Goal: Task Accomplishment & Management: Complete application form

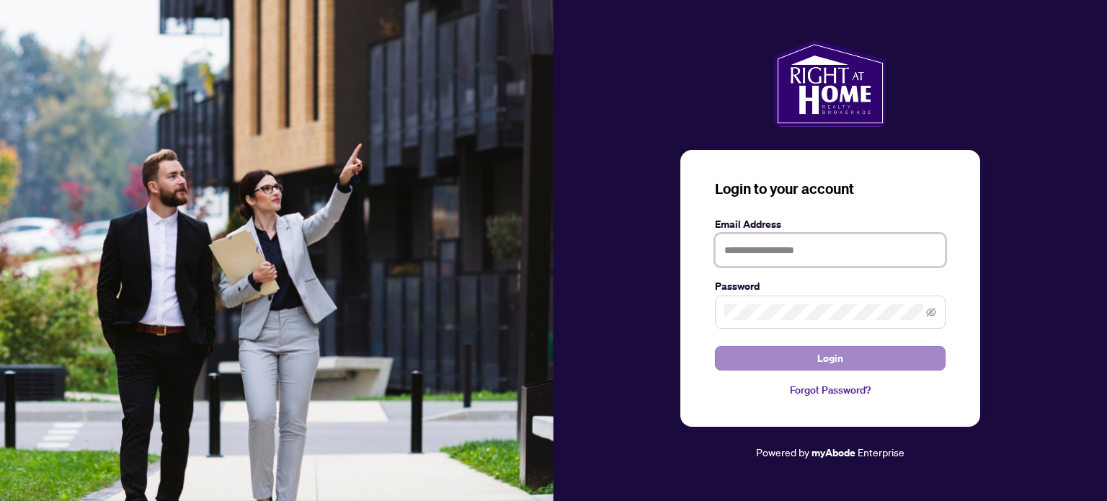
type input "**********"
click at [827, 357] on span "Login" at bounding box center [831, 358] width 26 height 23
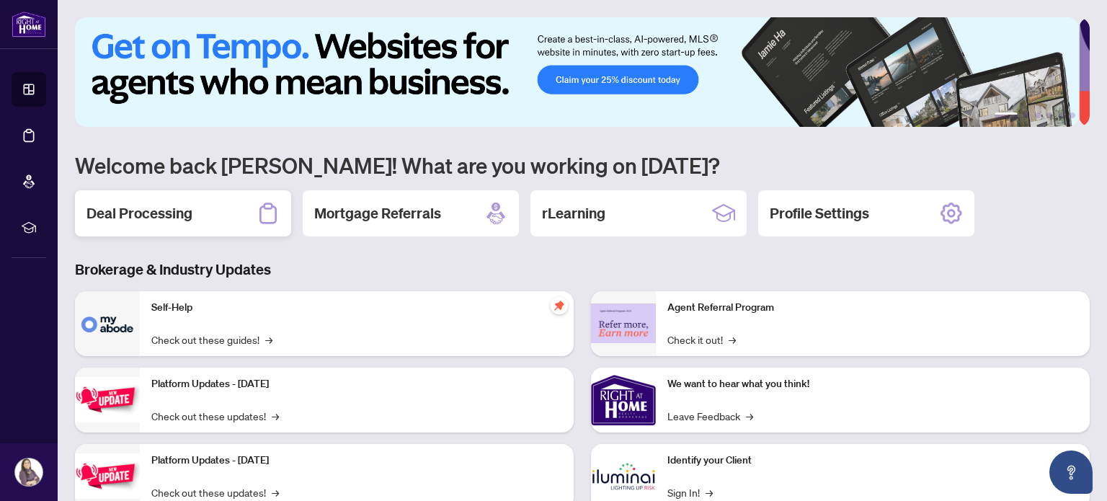
click at [182, 211] on h2 "Deal Processing" at bounding box center [140, 213] width 106 height 20
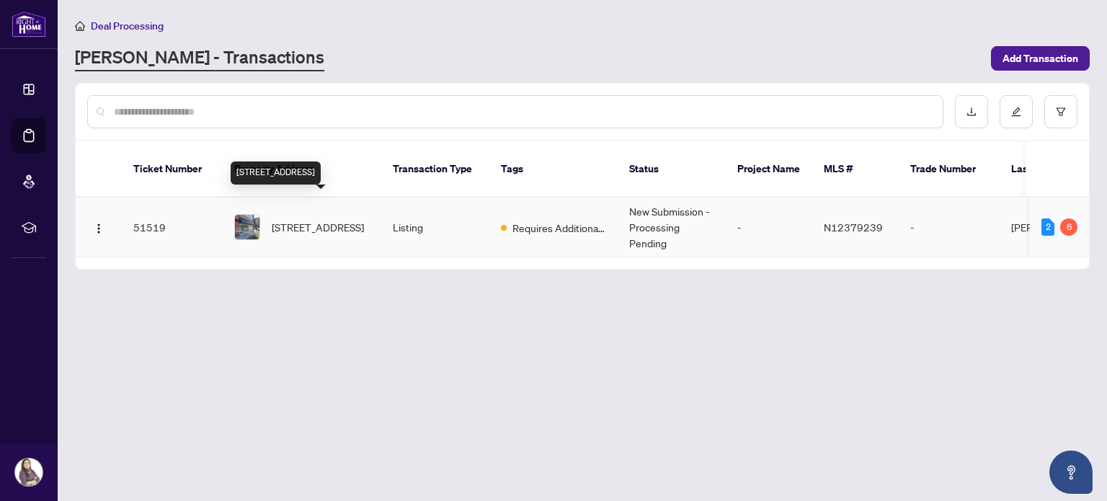
click at [287, 219] on span "[STREET_ADDRESS]" at bounding box center [318, 227] width 92 height 16
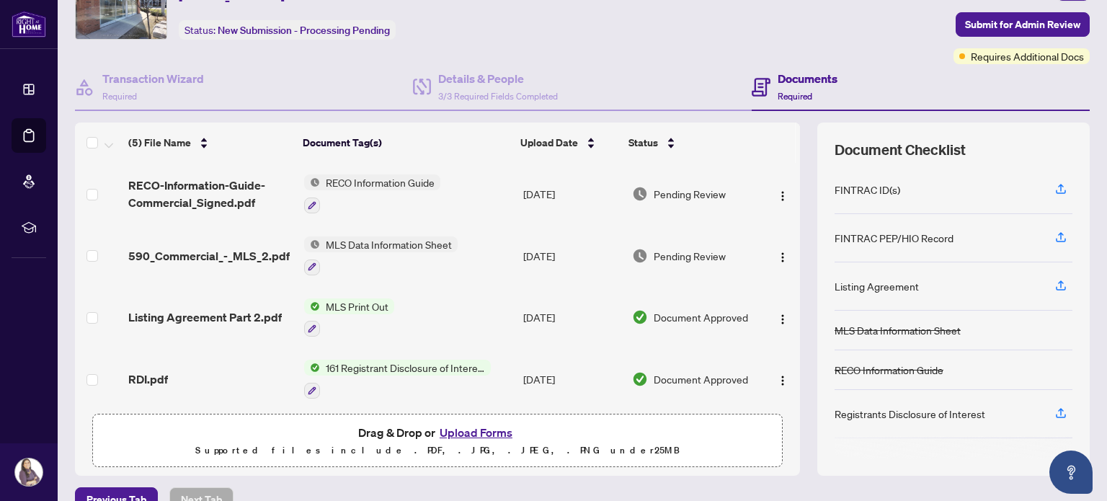
scroll to position [75, 0]
click at [456, 430] on button "Upload Forms" at bounding box center [475, 432] width 81 height 19
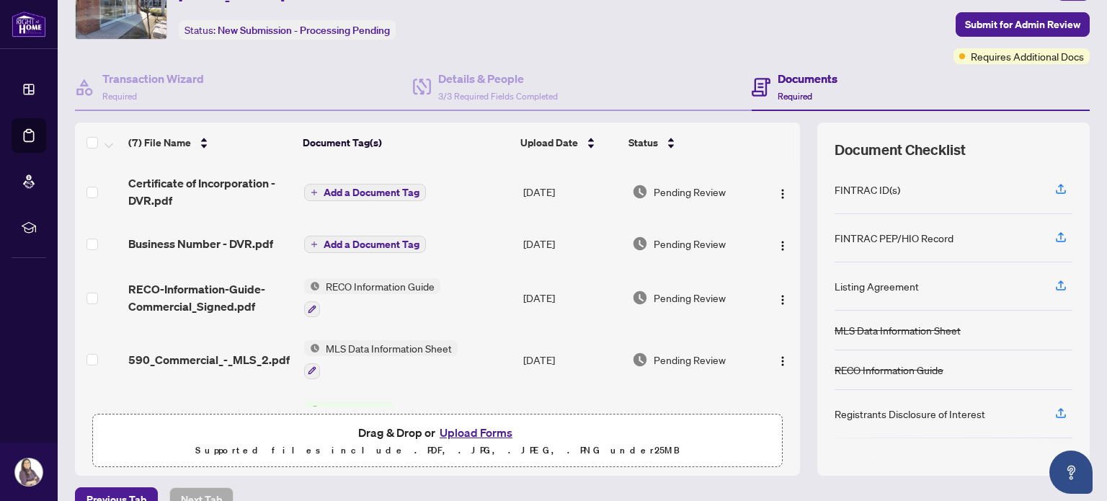
click at [365, 192] on span "Add a Document Tag" at bounding box center [372, 192] width 96 height 10
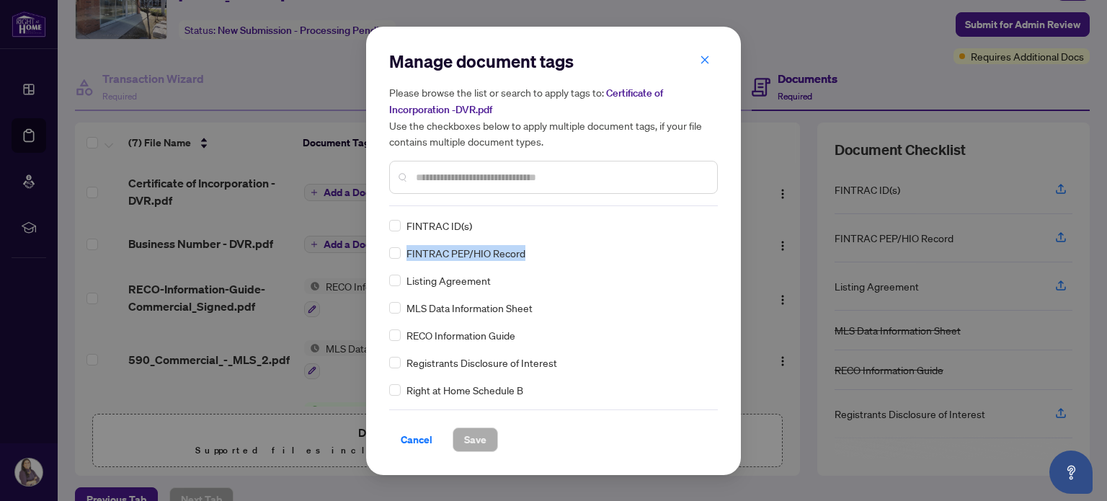
drag, startPoint x: 713, startPoint y: 225, endPoint x: 712, endPoint y: 242, distance: 16.6
click at [712, 242] on div "FINTRAC ID(s) FINTRAC PEP/HIO Record Listing Agreement MLS Data Information She…" at bounding box center [553, 308] width 329 height 180
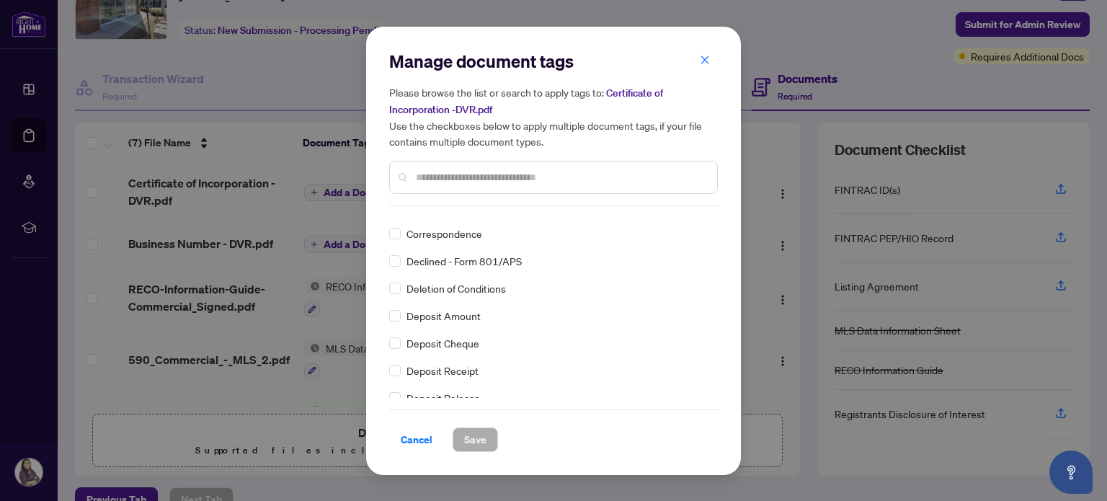
scroll to position [1263, 0]
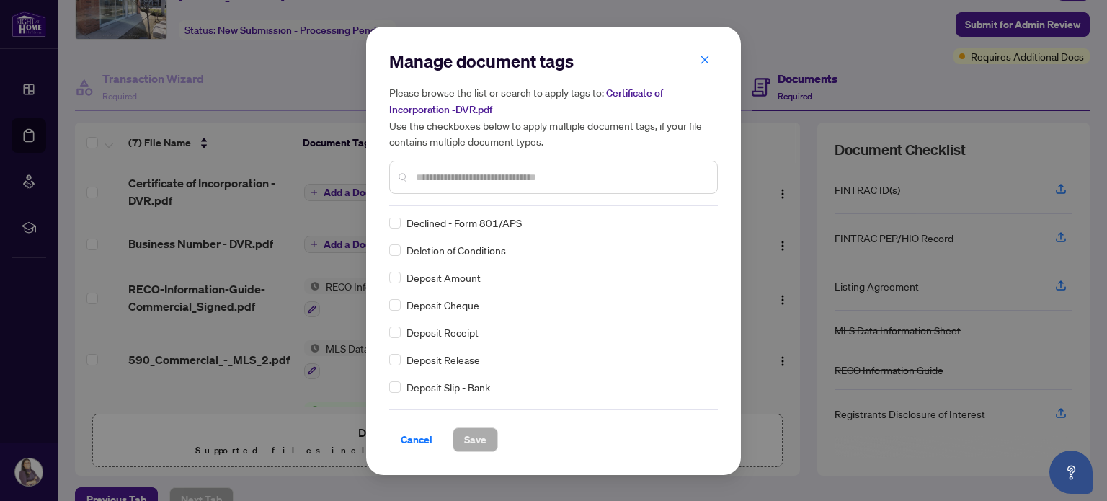
click at [712, 223] on div "FINTRAC ID(s) FINTRAC PEP/HIO Record Listing Agreement MLS Data Information She…" at bounding box center [553, 308] width 329 height 180
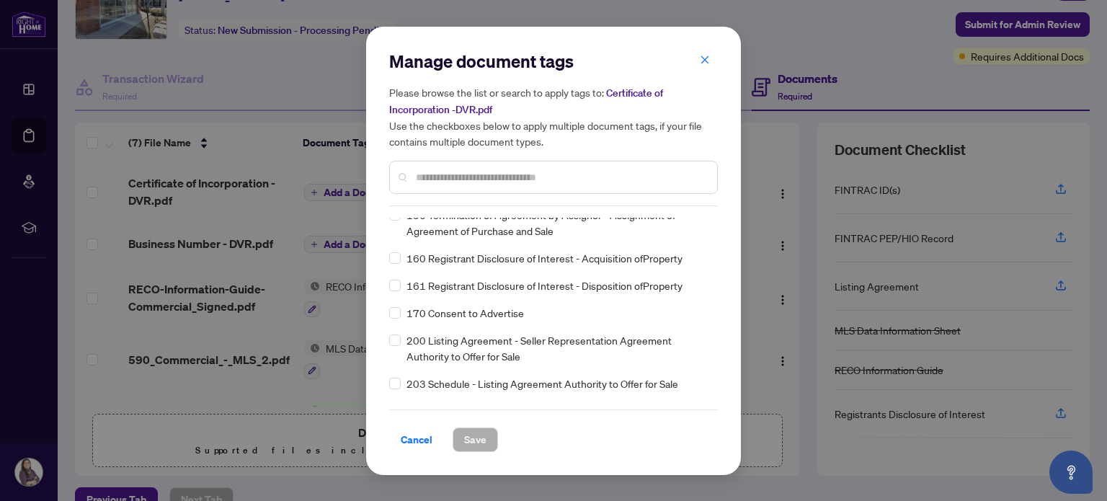
scroll to position [5055, 0]
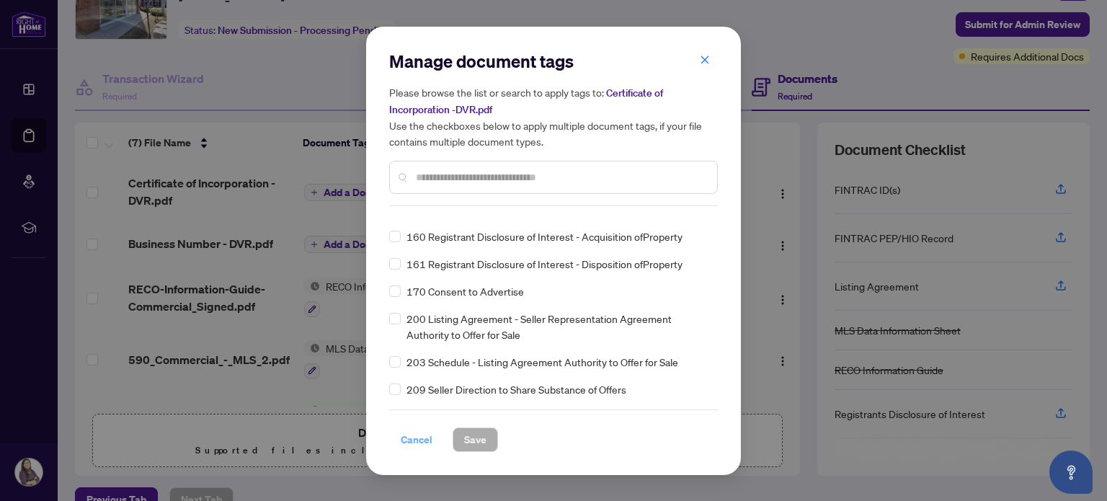
click at [417, 443] on span "Cancel" at bounding box center [417, 439] width 32 height 23
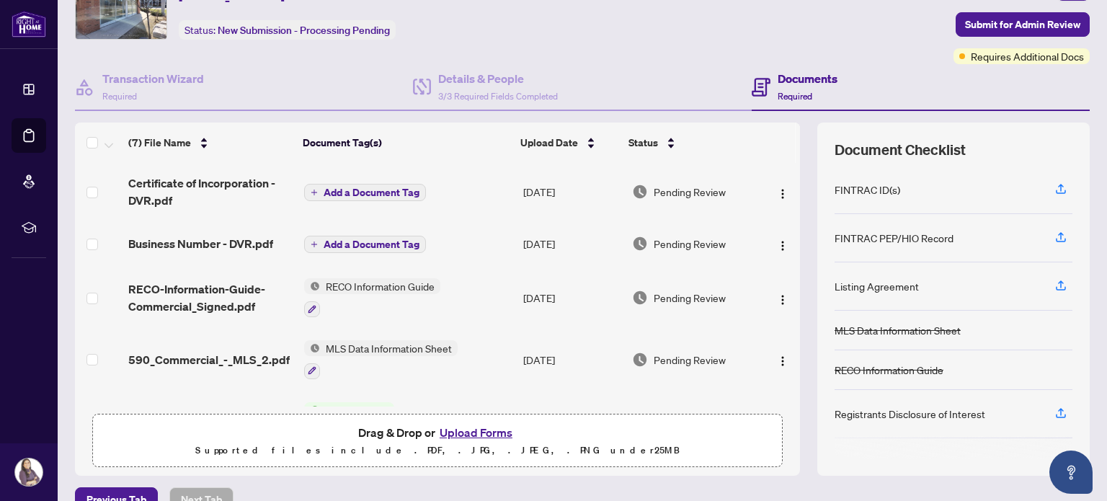
click at [353, 192] on span "Add a Document Tag" at bounding box center [372, 192] width 96 height 10
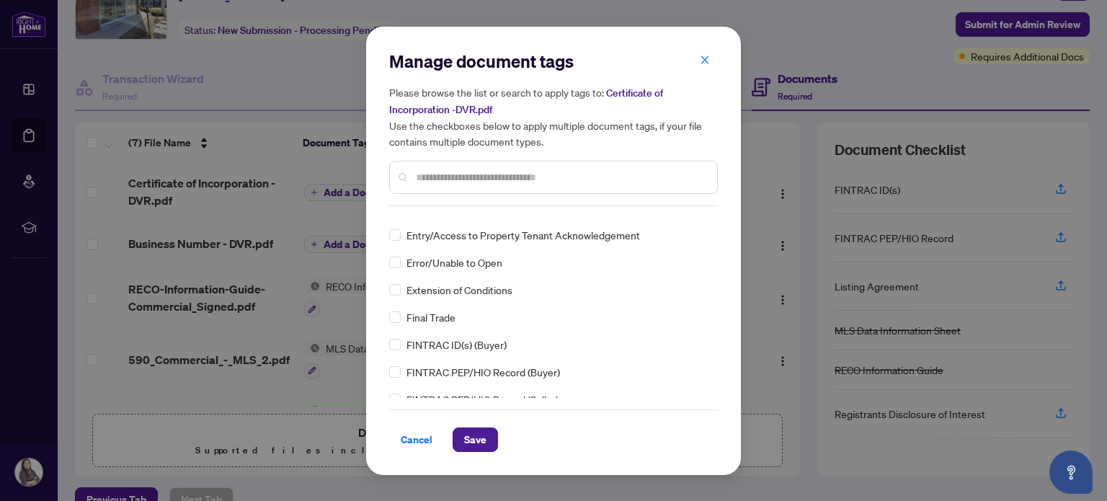
scroll to position [0, 0]
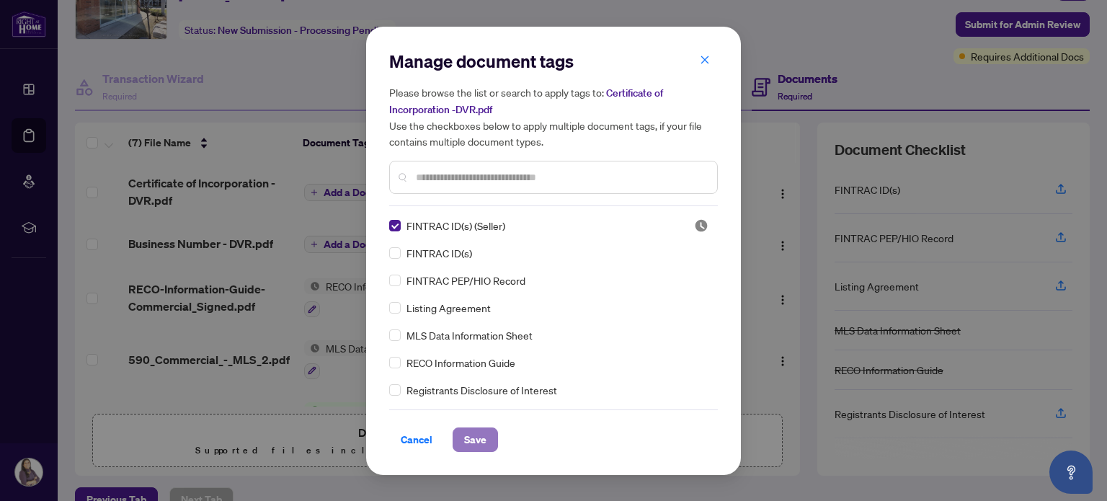
click at [470, 436] on span "Save" at bounding box center [475, 439] width 22 height 23
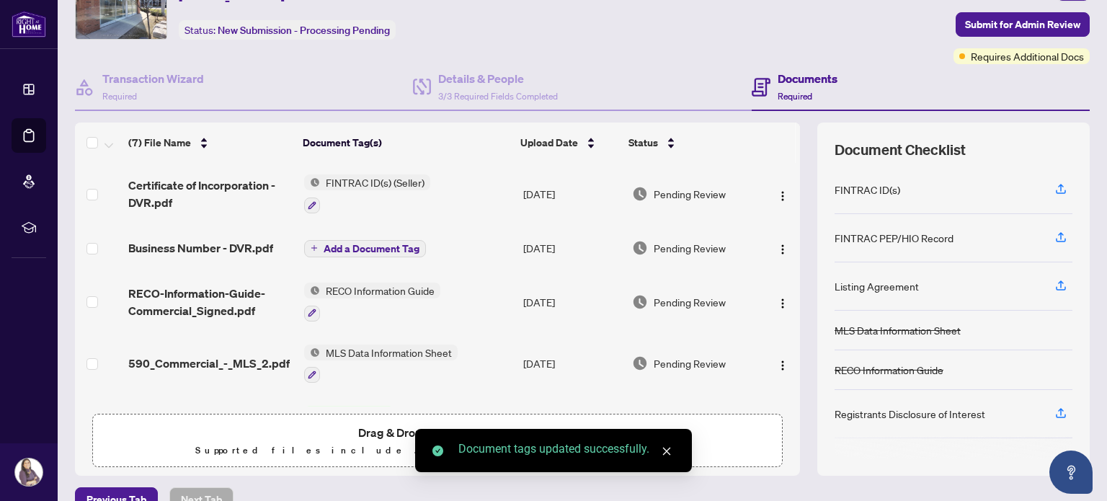
click at [382, 244] on span "Add a Document Tag" at bounding box center [372, 249] width 96 height 10
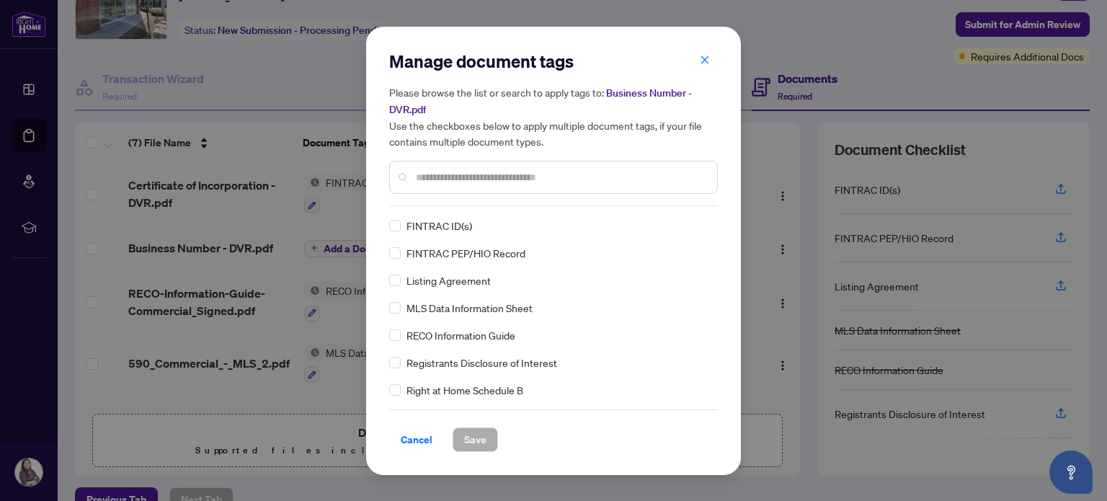
click at [471, 179] on input "text" at bounding box center [561, 177] width 290 height 16
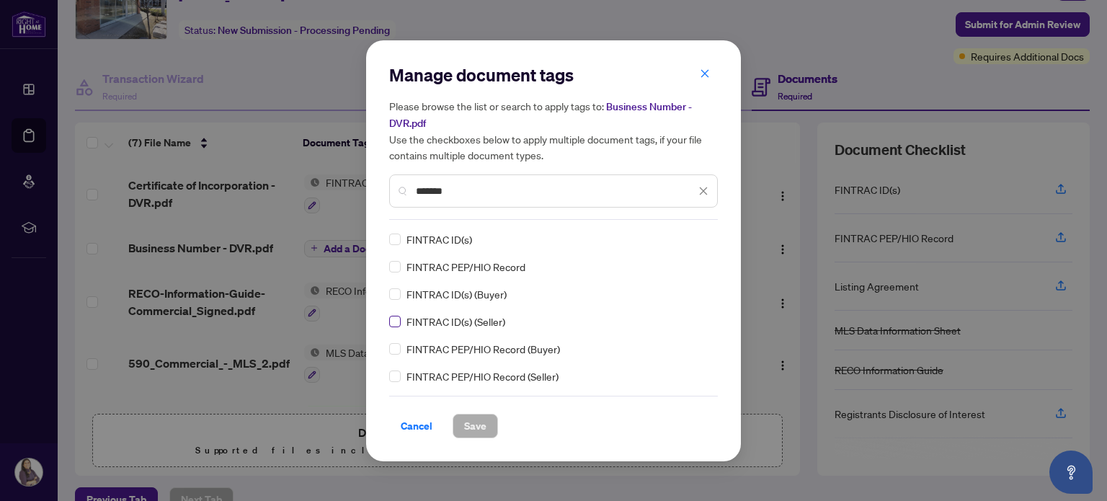
type input "*******"
click at [477, 423] on span "Save" at bounding box center [475, 426] width 22 height 23
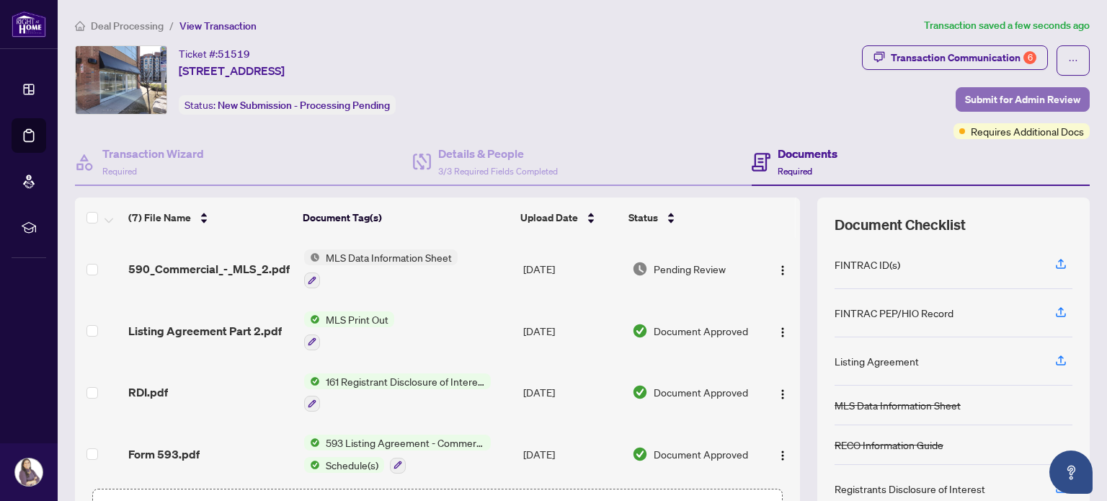
click at [1006, 95] on span "Submit for Admin Review" at bounding box center [1022, 99] width 115 height 23
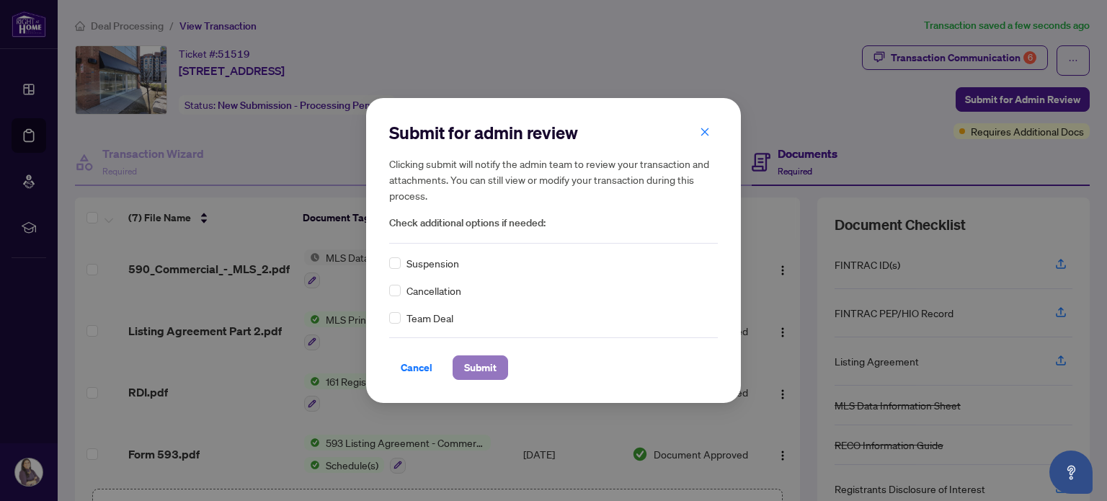
click at [488, 366] on span "Submit" at bounding box center [480, 367] width 32 height 23
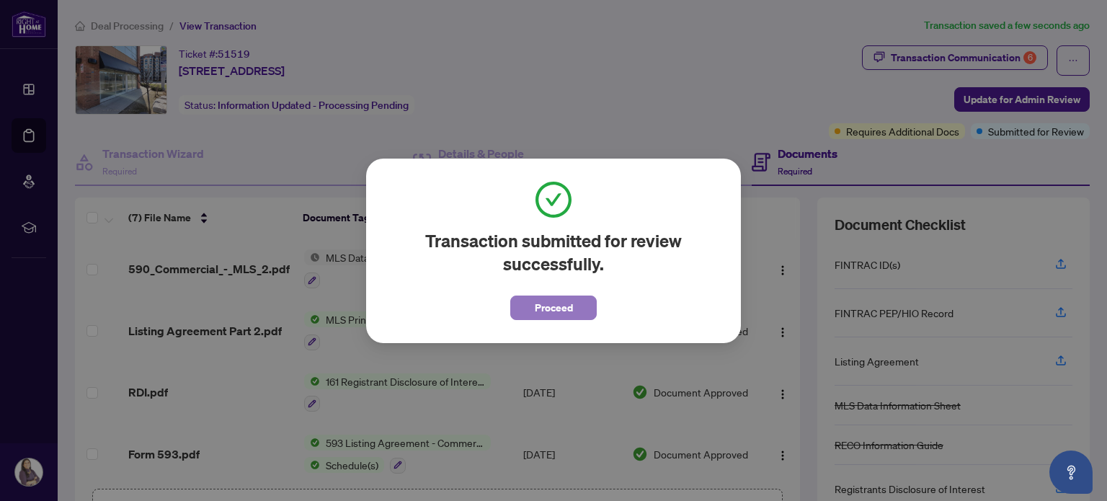
click at [554, 304] on span "Proceed" at bounding box center [554, 307] width 38 height 23
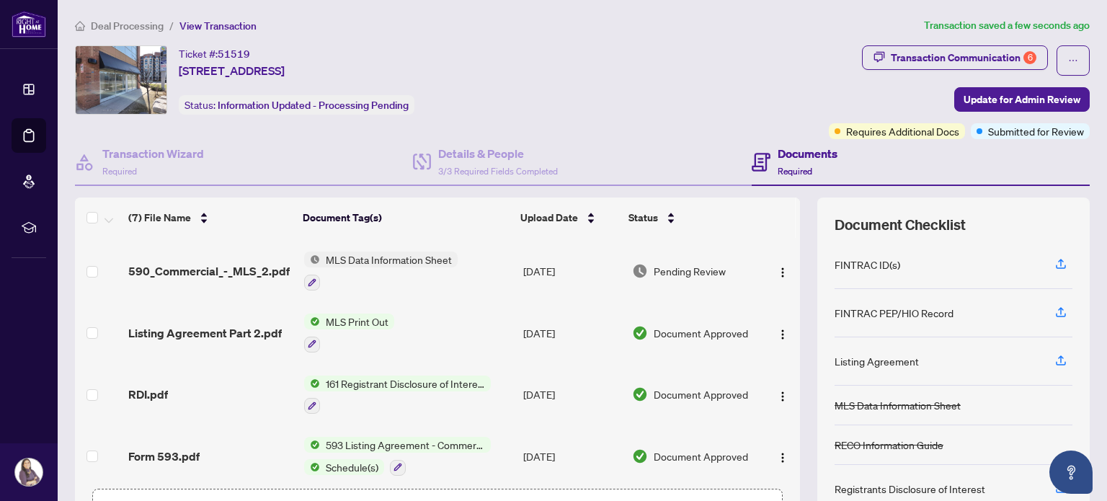
scroll to position [185, 0]
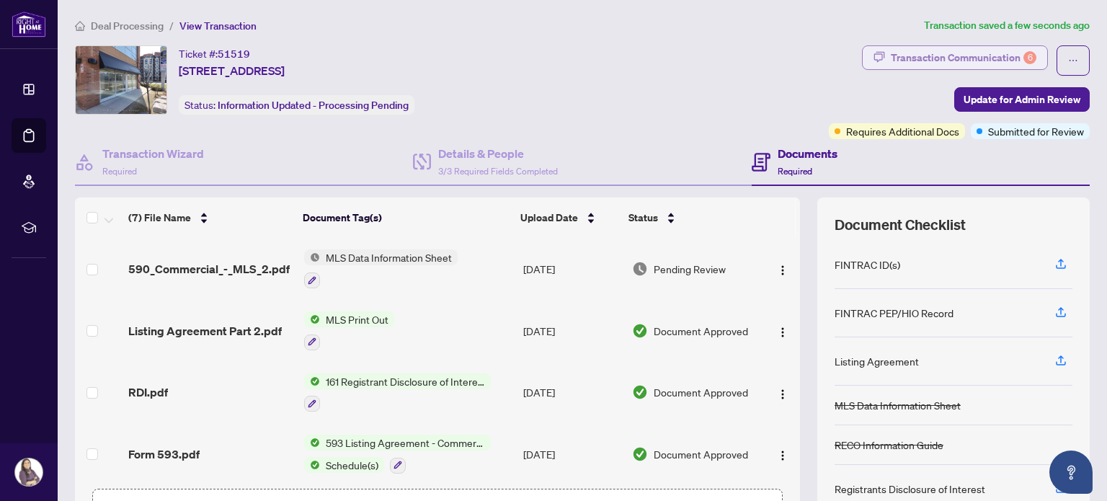
click at [945, 56] on div "Transaction Communication 6" at bounding box center [964, 57] width 146 height 23
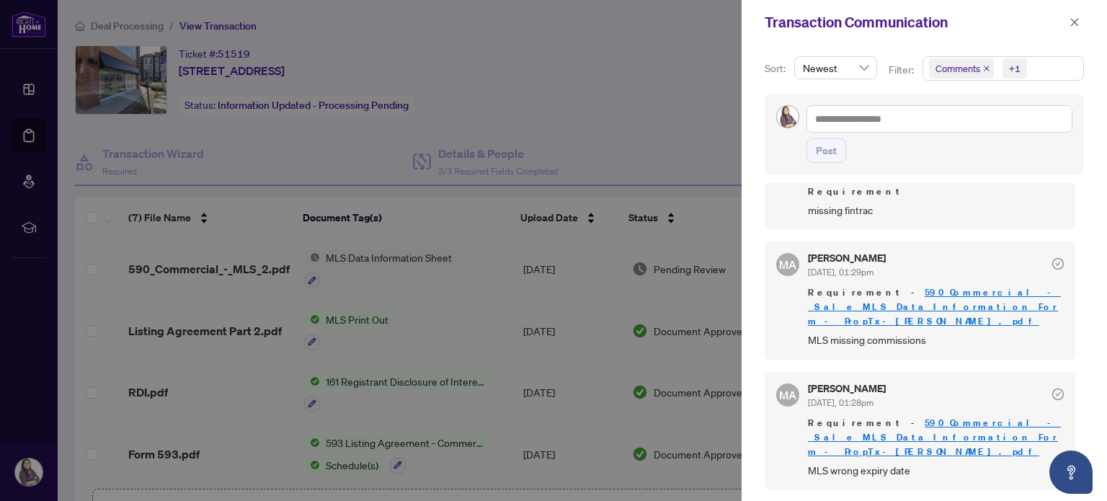
scroll to position [252, 0]
click at [1053, 265] on icon "check-circle" at bounding box center [1059, 266] width 12 height 12
click at [789, 265] on span "MA" at bounding box center [787, 266] width 17 height 17
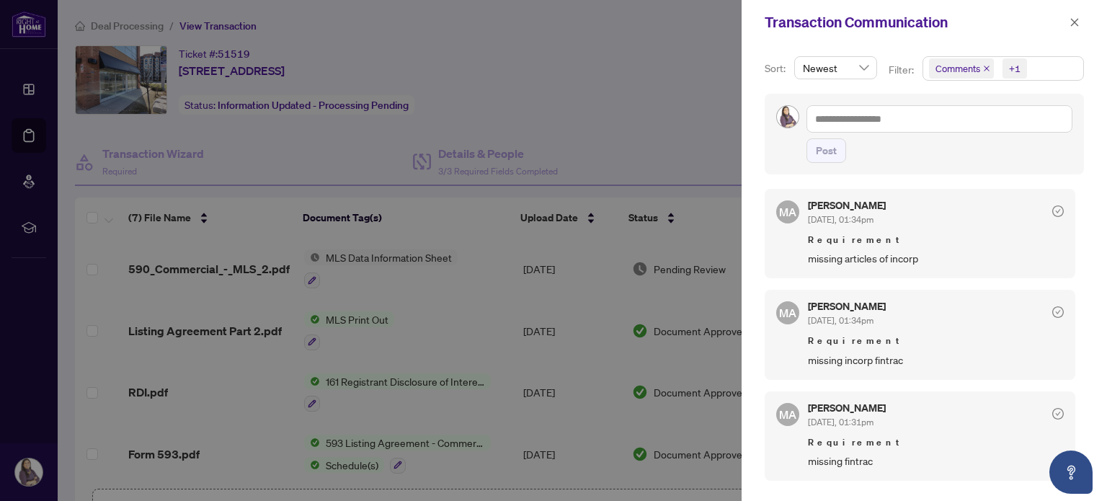
scroll to position [0, 0]
click at [685, 86] on div at bounding box center [553, 250] width 1107 height 501
click at [1068, 23] on button "button" at bounding box center [1075, 22] width 19 height 17
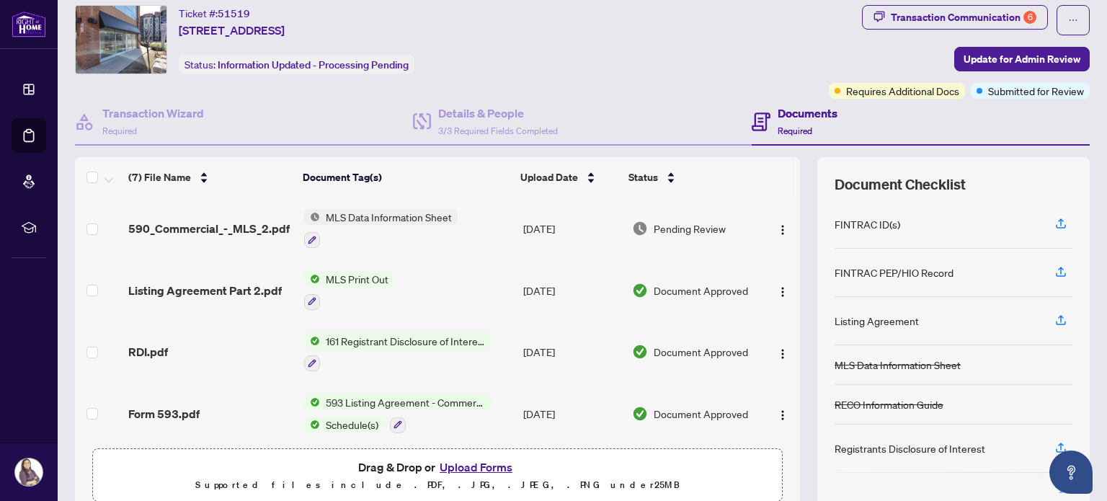
scroll to position [101, 0]
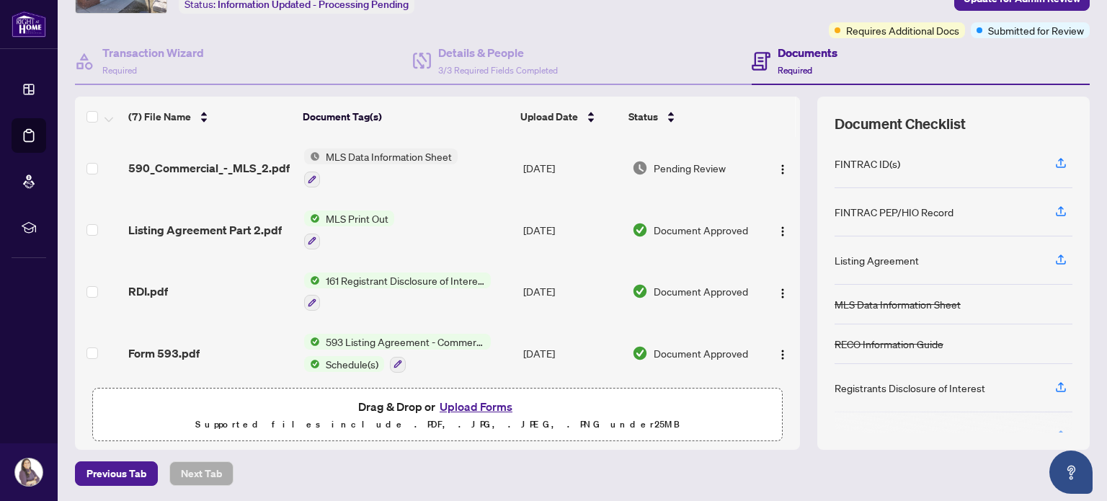
drag, startPoint x: 784, startPoint y: 330, endPoint x: 786, endPoint y: 218, distance: 112.5
click at [786, 218] on div "Certificate of Incorporation -DVR.pdf FINTRAC ID(s) (Seller) Sep/04/2025 Pendin…" at bounding box center [437, 259] width 725 height 244
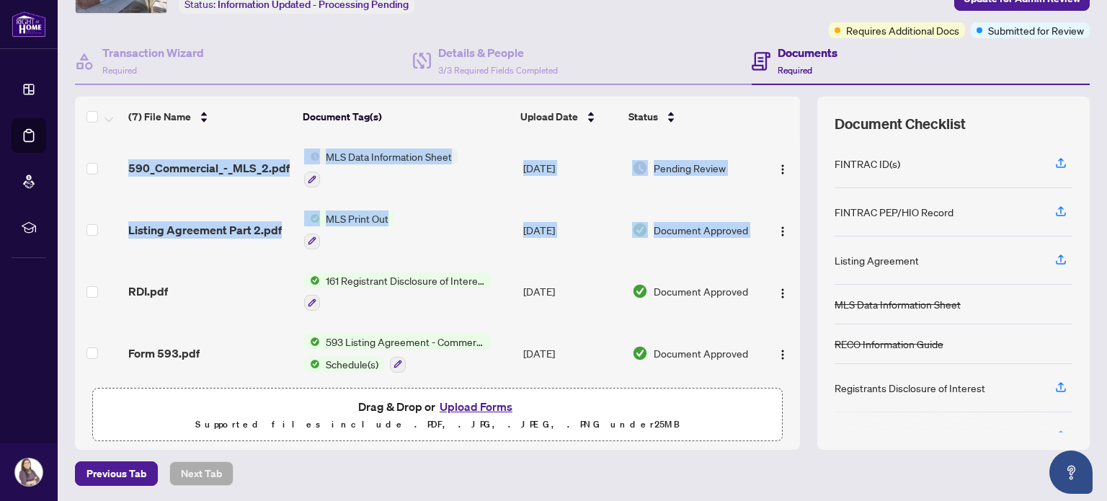
drag, startPoint x: 789, startPoint y: 252, endPoint x: 782, endPoint y: 195, distance: 57.5
click at [782, 195] on div "(7) File Name Document Tag(s) Upload Date Status Certificate of Incorporation -…" at bounding box center [582, 273] width 1015 height 353
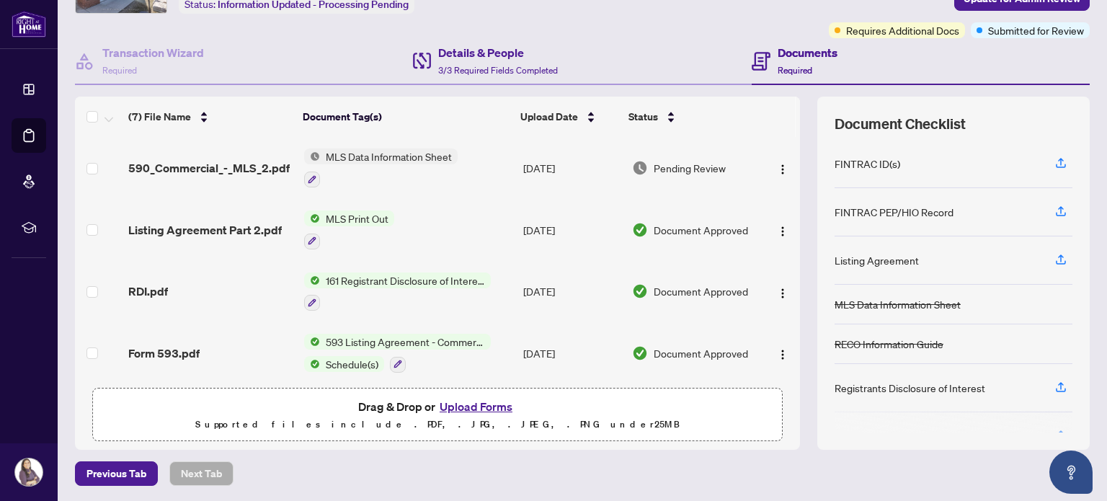
click at [690, 40] on div "Details & People 3/3 Required Fields Completed" at bounding box center [582, 61] width 338 height 47
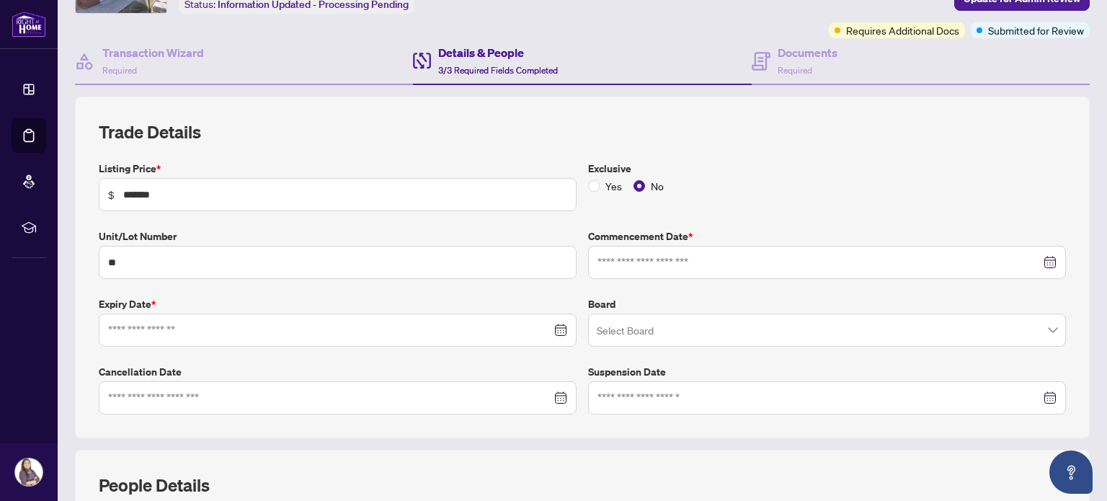
type input "**********"
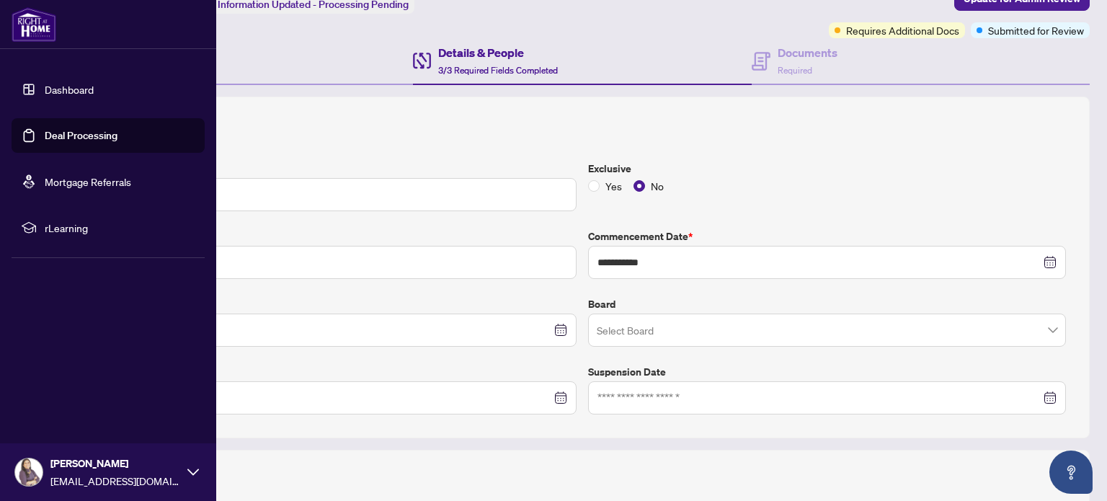
click at [45, 92] on link "Dashboard" at bounding box center [69, 89] width 49 height 13
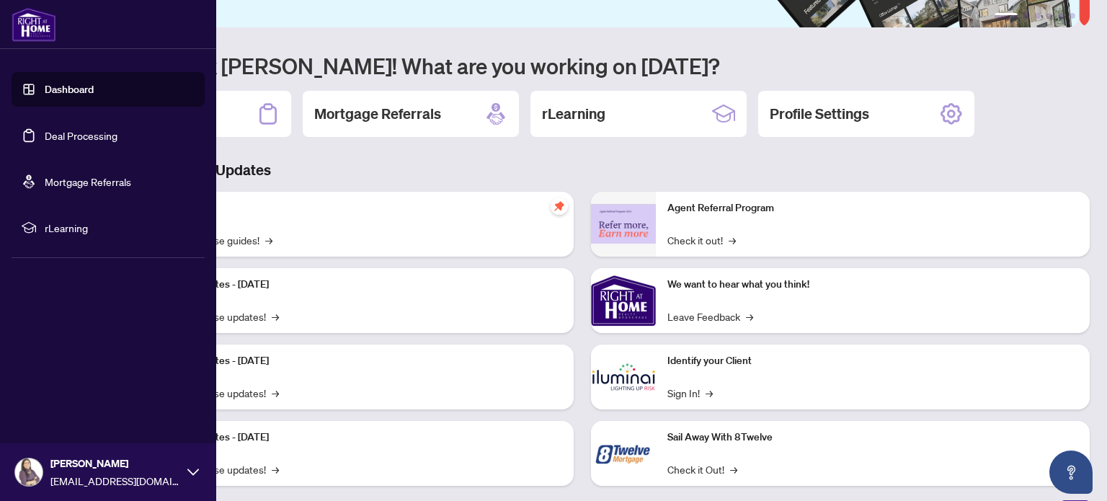
click at [56, 135] on link "Deal Processing" at bounding box center [81, 135] width 73 height 13
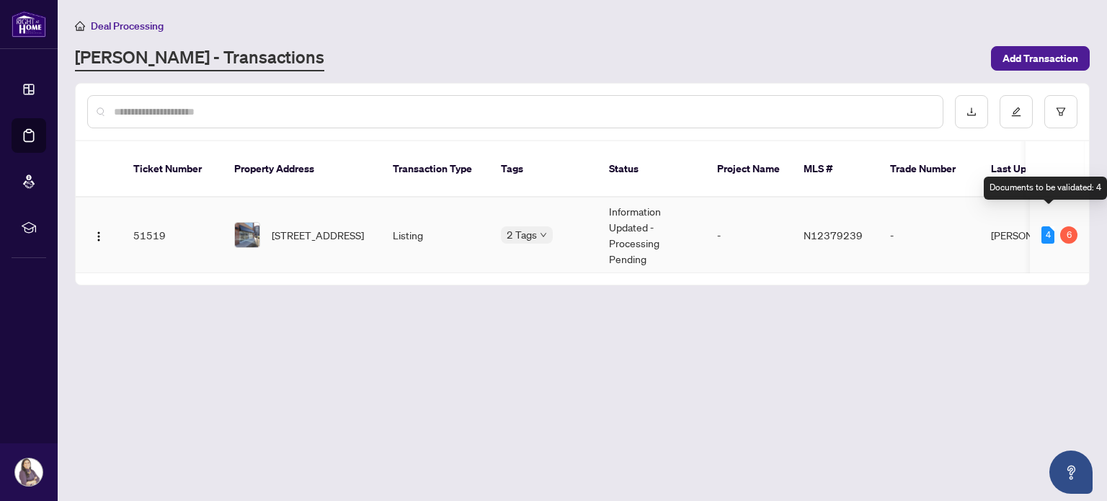
click at [1049, 226] on div "4" at bounding box center [1048, 234] width 13 height 17
click at [150, 218] on td "51519" at bounding box center [172, 236] width 101 height 76
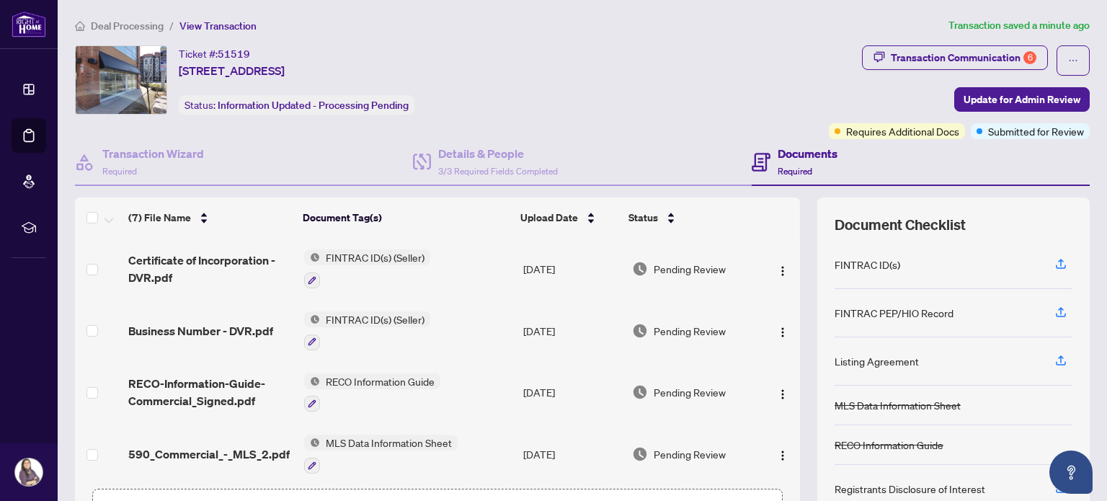
drag, startPoint x: 790, startPoint y: 285, endPoint x: 789, endPoint y: 306, distance: 21.7
click at [789, 306] on div "(7) File Name Document Tag(s) Upload Date Status Certificate of Incorporation -…" at bounding box center [582, 374] width 1015 height 353
click at [777, 267] on img "button" at bounding box center [783, 271] width 12 height 12
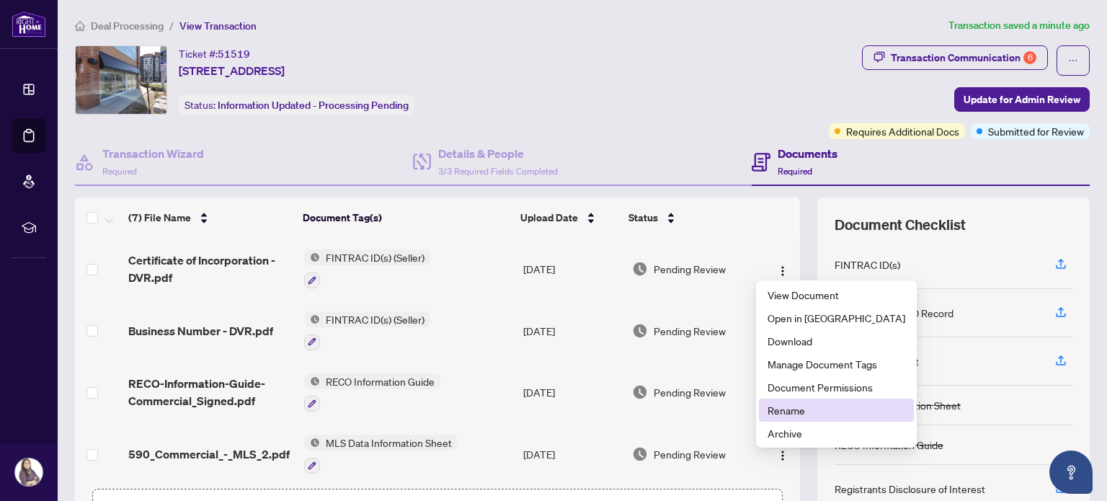
click at [782, 408] on span "Rename" at bounding box center [837, 410] width 138 height 16
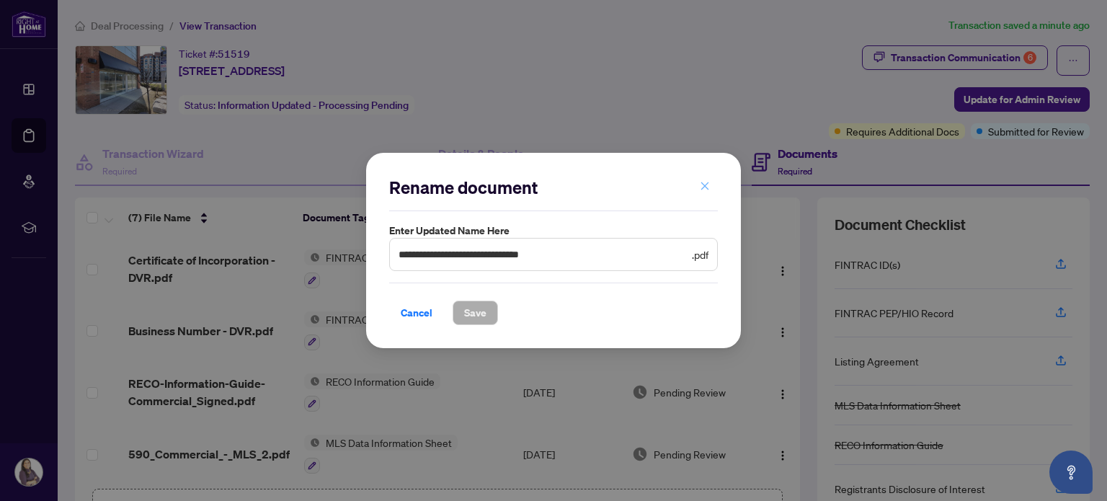
click at [708, 185] on icon "close" at bounding box center [705, 186] width 10 height 10
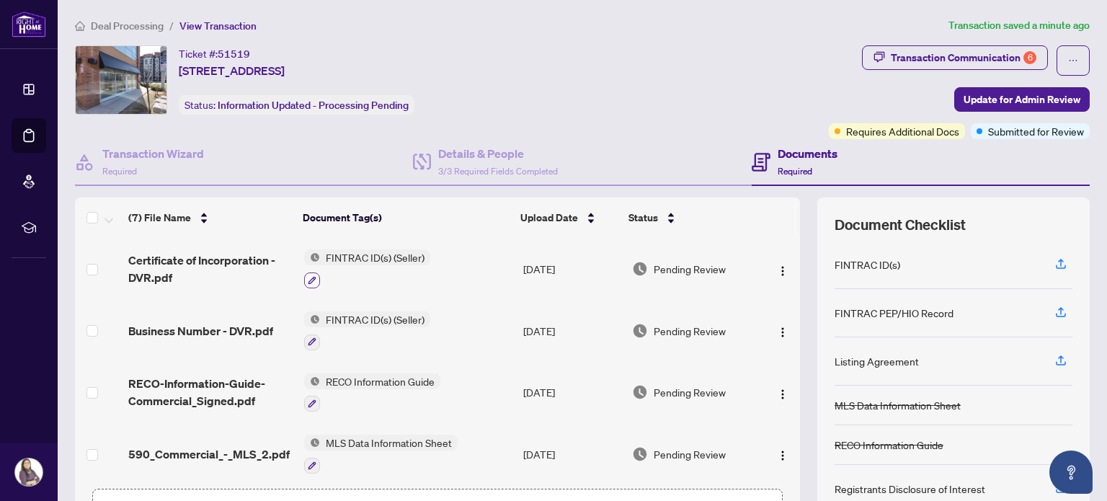
click at [304, 279] on button "button" at bounding box center [312, 281] width 16 height 16
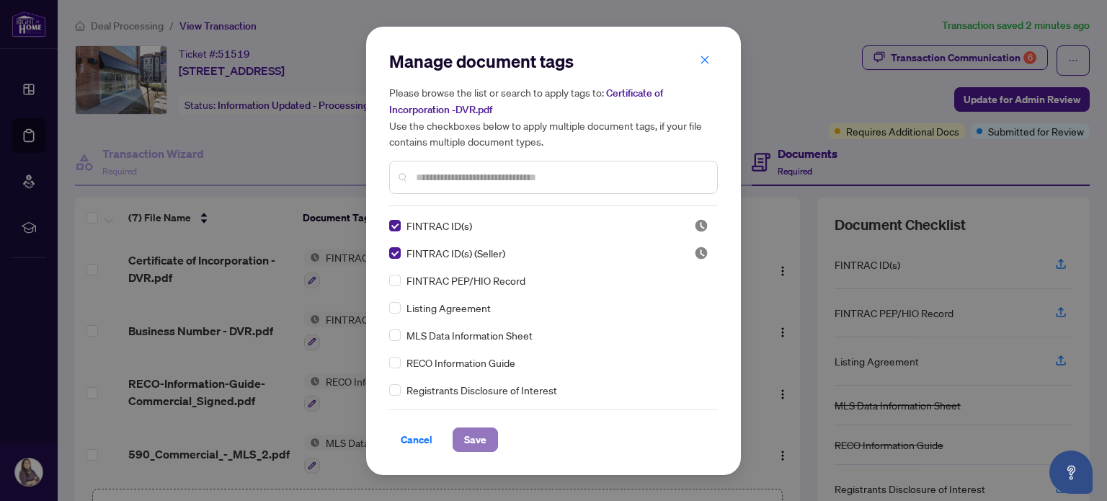
click at [474, 438] on span "Save" at bounding box center [475, 439] width 22 height 23
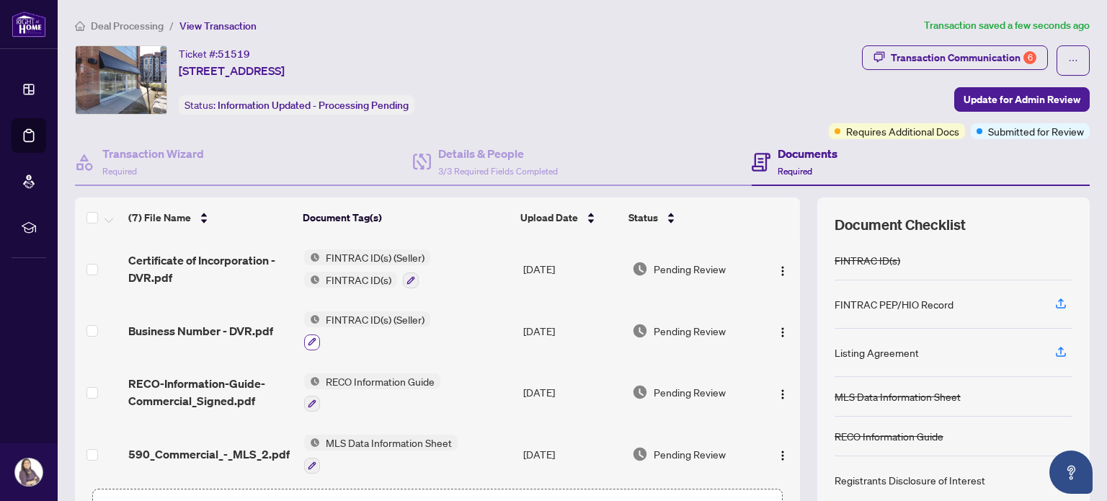
click at [309, 341] on icon "button" at bounding box center [313, 342] width 8 height 8
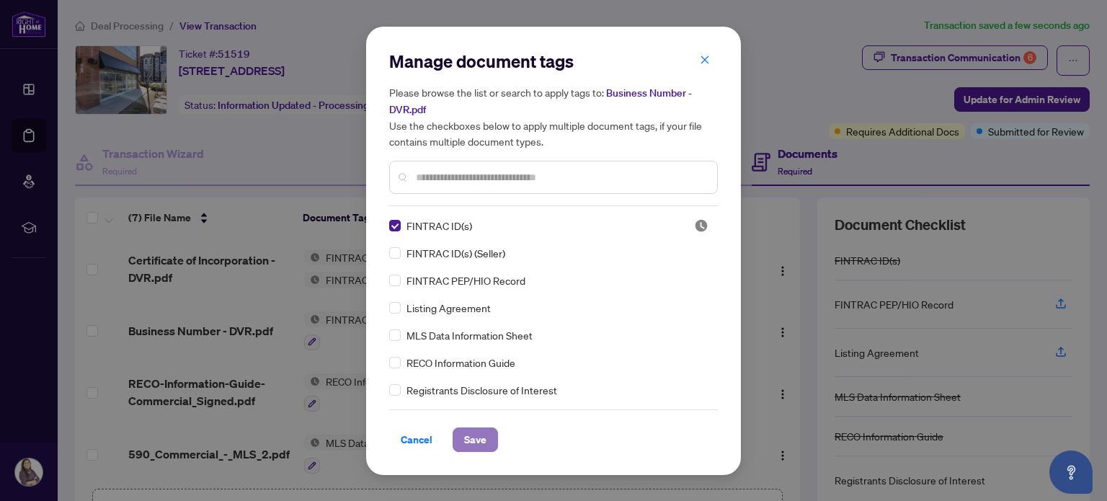
click at [476, 436] on span "Save" at bounding box center [475, 439] width 22 height 23
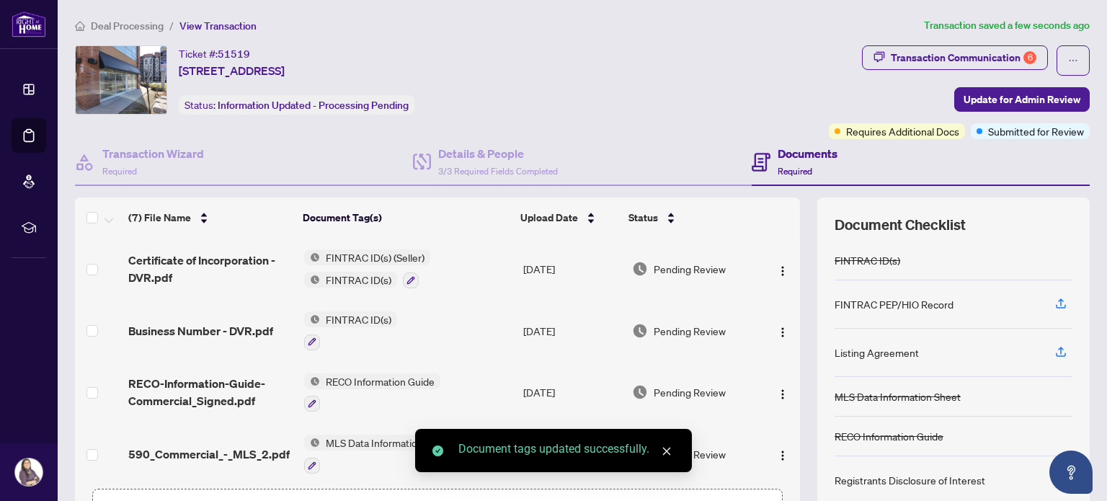
click at [670, 453] on icon "close" at bounding box center [667, 451] width 10 height 10
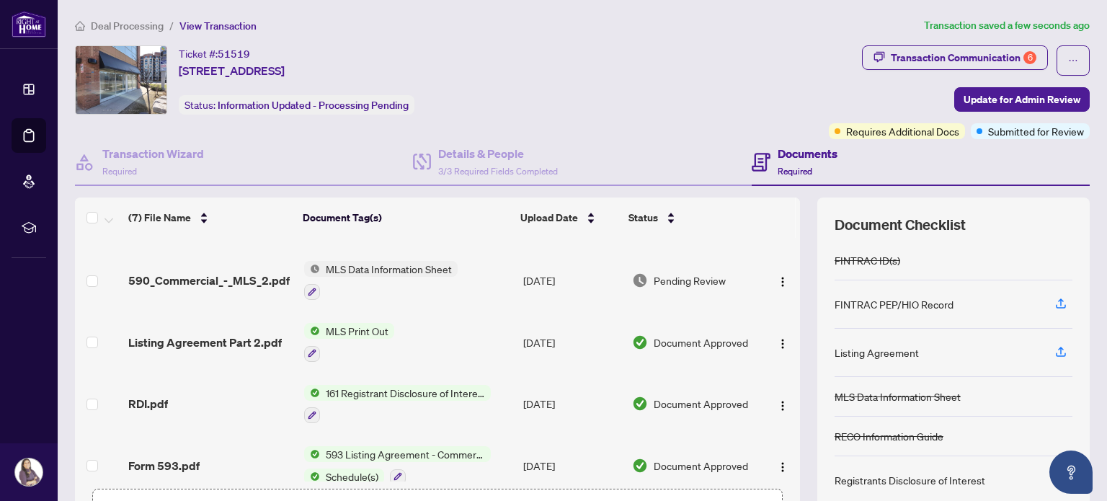
scroll to position [185, 0]
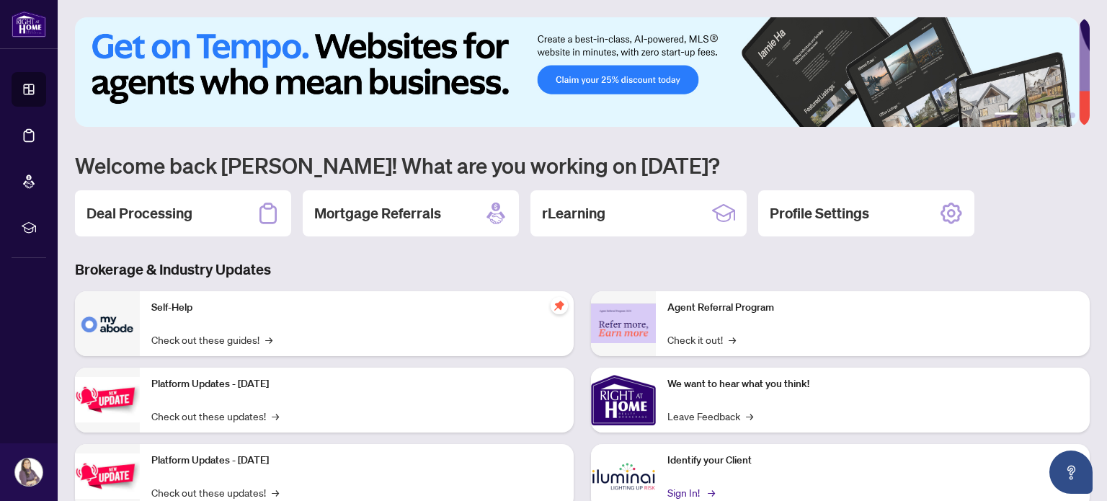
click at [672, 495] on link "Sign In! →" at bounding box center [690, 492] width 45 height 16
